Goal: Complete application form

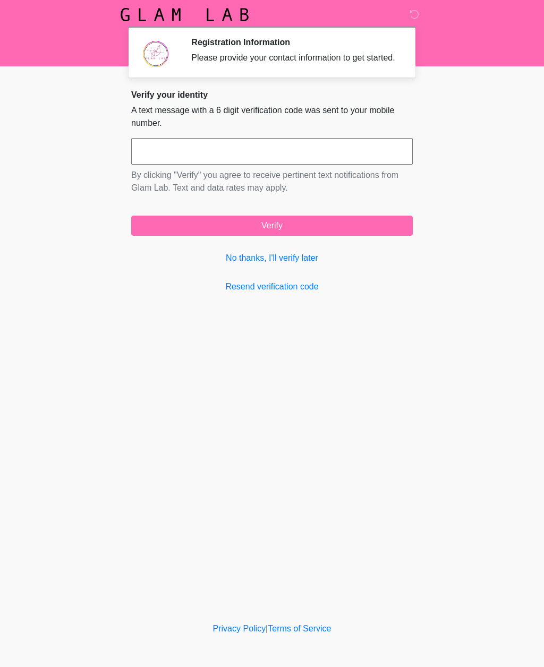
click at [227, 162] on input "text" at bounding box center [271, 151] width 281 height 27
type input "******"
click at [309, 232] on button "Verify" at bounding box center [271, 226] width 281 height 20
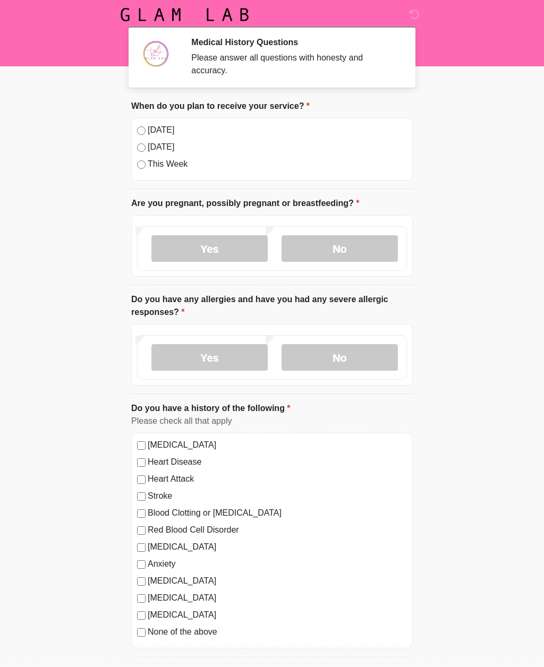
click at [149, 131] on label "[DATE]" at bounding box center [277, 130] width 259 height 13
click at [339, 256] on label "No" at bounding box center [339, 248] width 116 height 27
click at [355, 357] on label "No" at bounding box center [339, 357] width 116 height 27
click at [210, 633] on label "None of the above" at bounding box center [277, 631] width 259 height 13
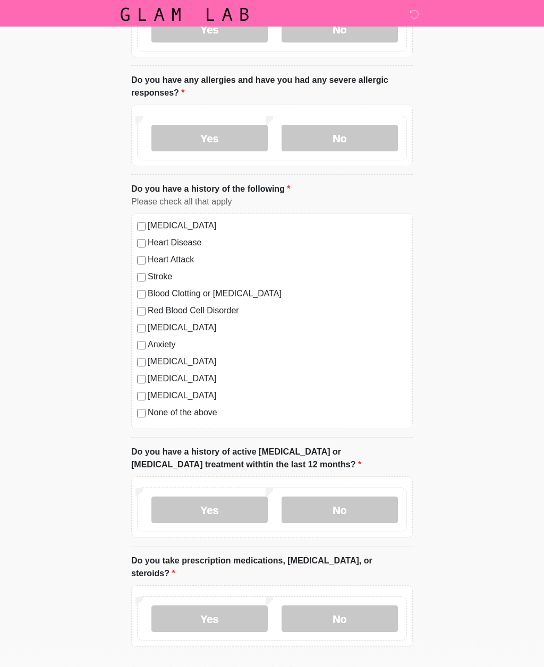
scroll to position [219, 0]
click at [369, 507] on label "No" at bounding box center [339, 509] width 116 height 27
click at [365, 618] on label "No" at bounding box center [339, 618] width 116 height 27
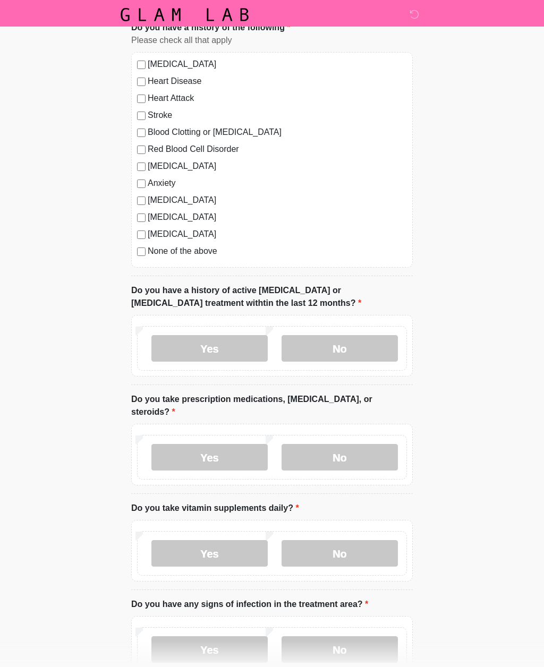
scroll to position [385, 0]
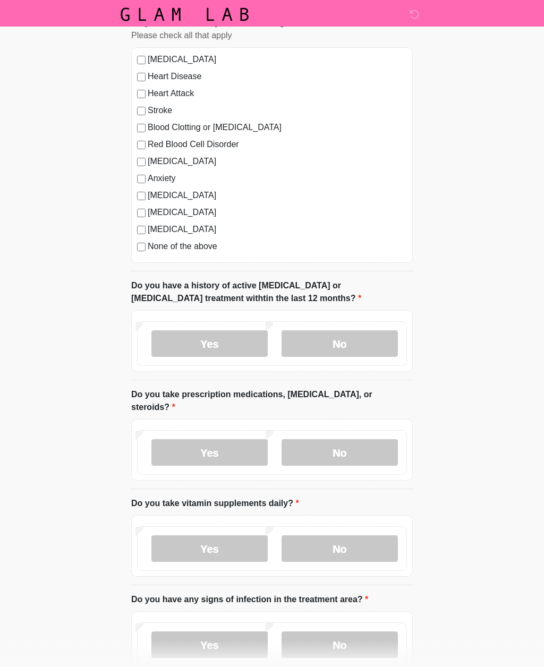
click at [227, 544] on label "Yes" at bounding box center [209, 549] width 116 height 27
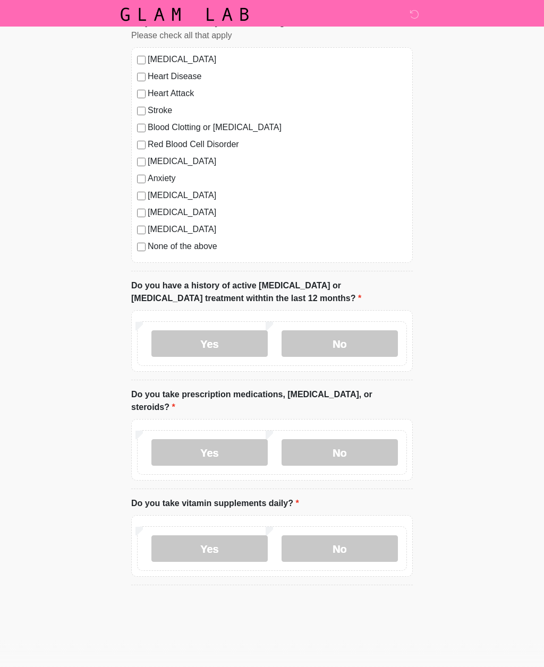
scroll to position [385, 0]
click at [220, 613] on textarea "Please give details below" at bounding box center [271, 629] width 281 height 46
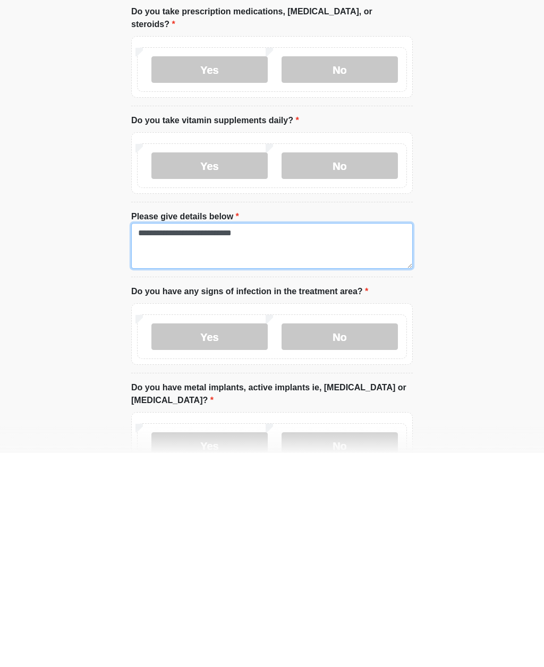
type textarea "**********"
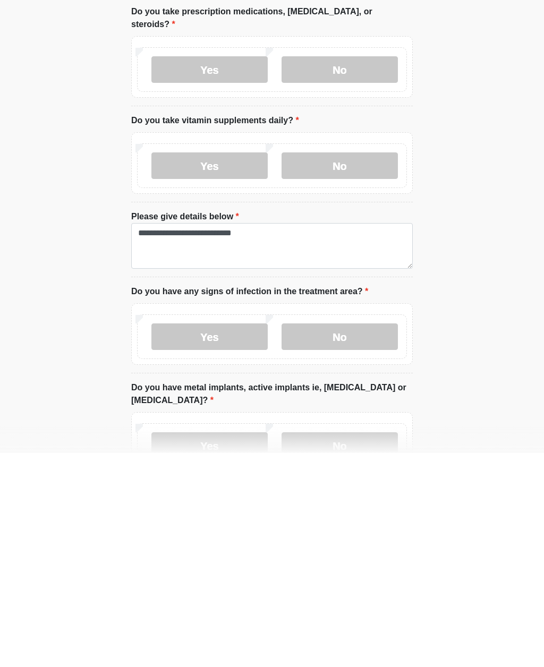
click at [369, 537] on label "No" at bounding box center [339, 550] width 116 height 27
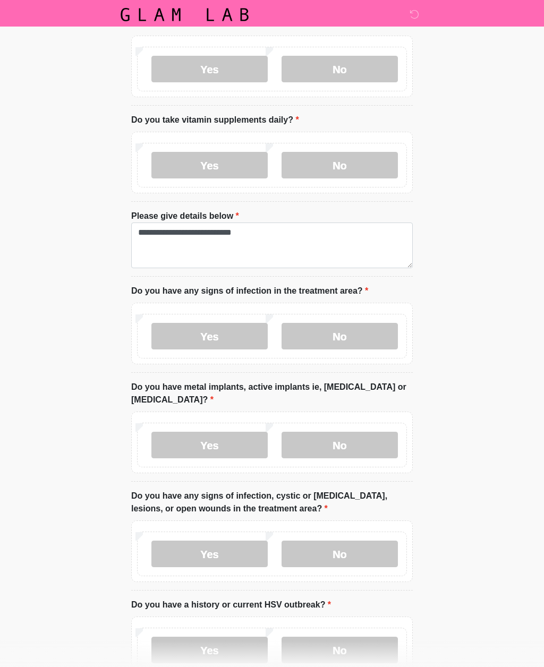
click at [365, 439] on label "No" at bounding box center [339, 445] width 116 height 27
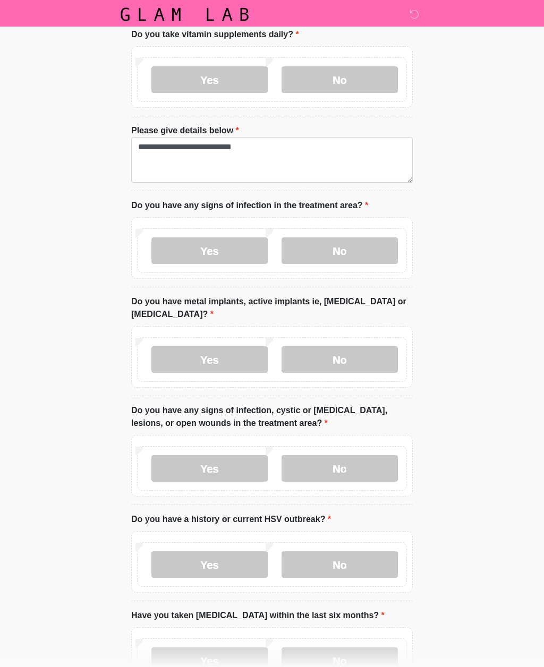
scroll to position [860, 0]
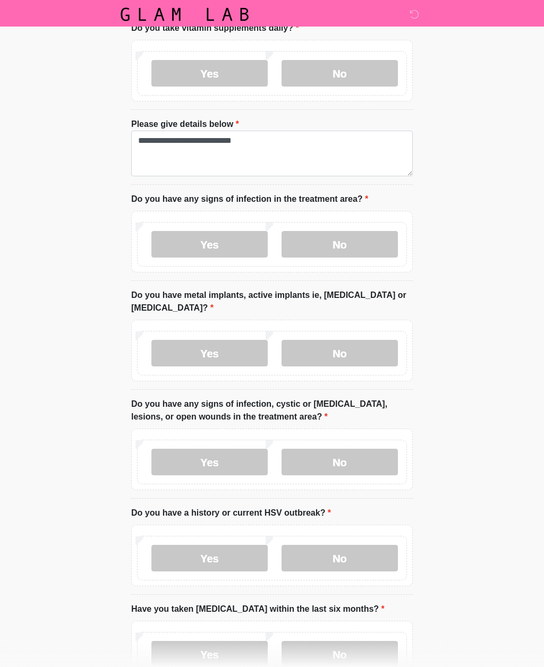
click at [380, 452] on label "No" at bounding box center [339, 462] width 116 height 27
click at [366, 561] on label "No" at bounding box center [339, 558] width 116 height 27
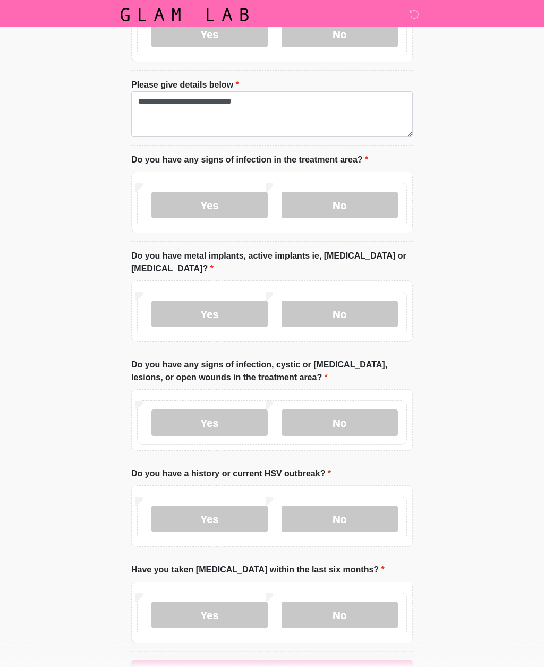
scroll to position [932, 0]
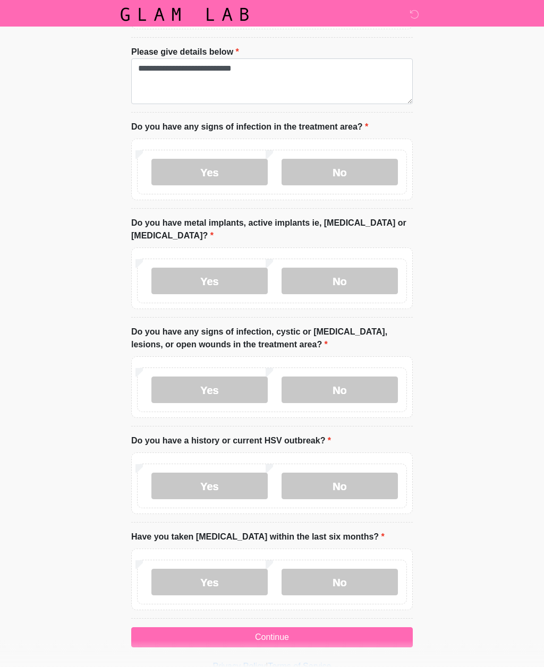
click at [371, 584] on label "No" at bounding box center [339, 582] width 116 height 27
click at [379, 637] on button "Continue" at bounding box center [271, 638] width 281 height 20
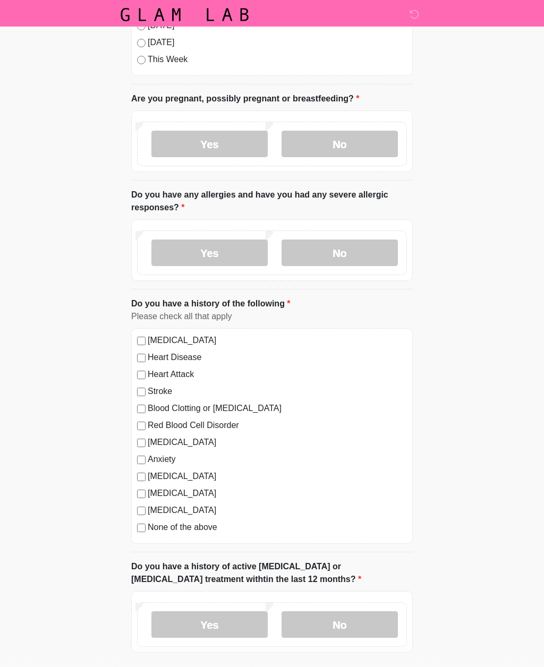
scroll to position [0, 0]
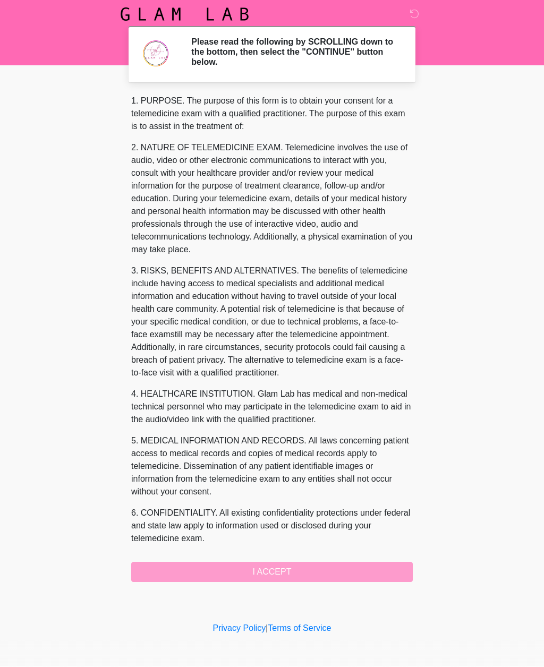
click at [363, 573] on div "1. PURPOSE. The purpose of this form is to obtain your consent for a telemedici…" at bounding box center [271, 338] width 281 height 487
click at [354, 576] on div "1. PURPOSE. The purpose of this form is to obtain your consent for a telemedici…" at bounding box center [271, 338] width 281 height 487
click at [279, 577] on div "1. PURPOSE. The purpose of this form is to obtain your consent for a telemedici…" at bounding box center [271, 338] width 281 height 487
click at [290, 578] on div "1. PURPOSE. The purpose of this form is to obtain your consent for a telemedici…" at bounding box center [271, 338] width 281 height 487
click at [253, 564] on div "1. PURPOSE. The purpose of this form is to obtain your consent for a telemedici…" at bounding box center [271, 338] width 281 height 487
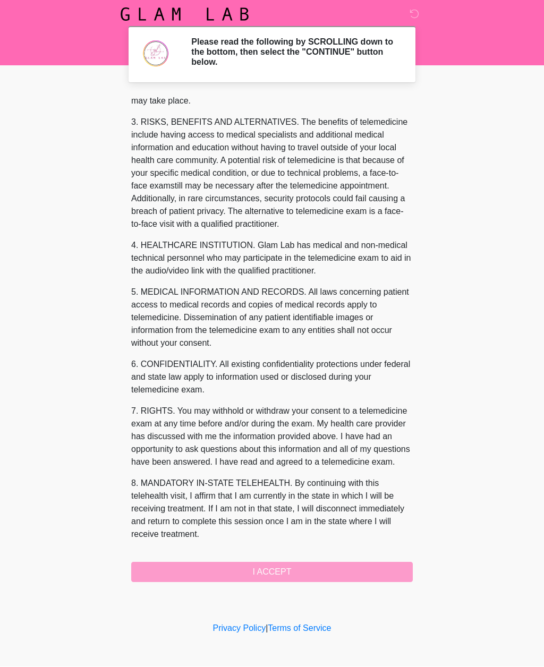
click at [276, 570] on button "I ACCEPT" at bounding box center [271, 572] width 281 height 20
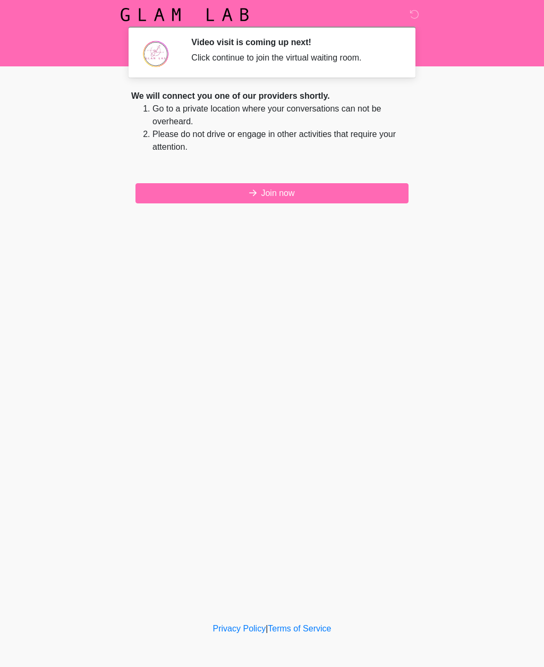
click at [286, 191] on button "Join now" at bounding box center [271, 193] width 273 height 20
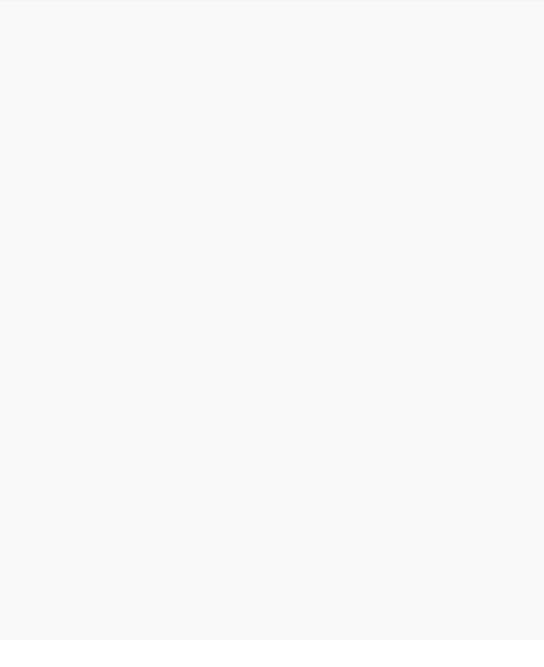
scroll to position [3, 0]
